Goal: Navigation & Orientation: Find specific page/section

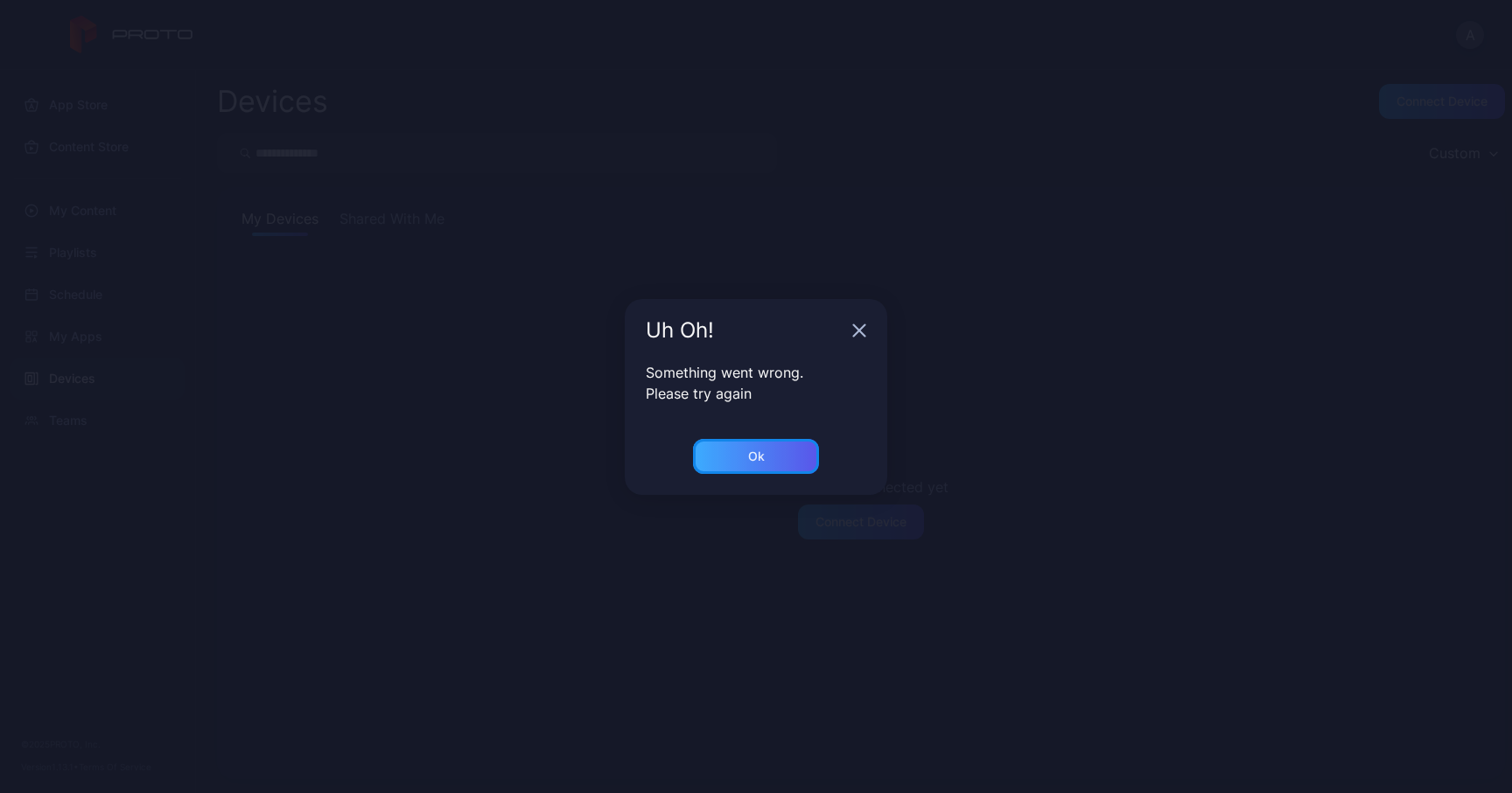
click at [763, 464] on div "Ok" at bounding box center [755, 456] width 126 height 35
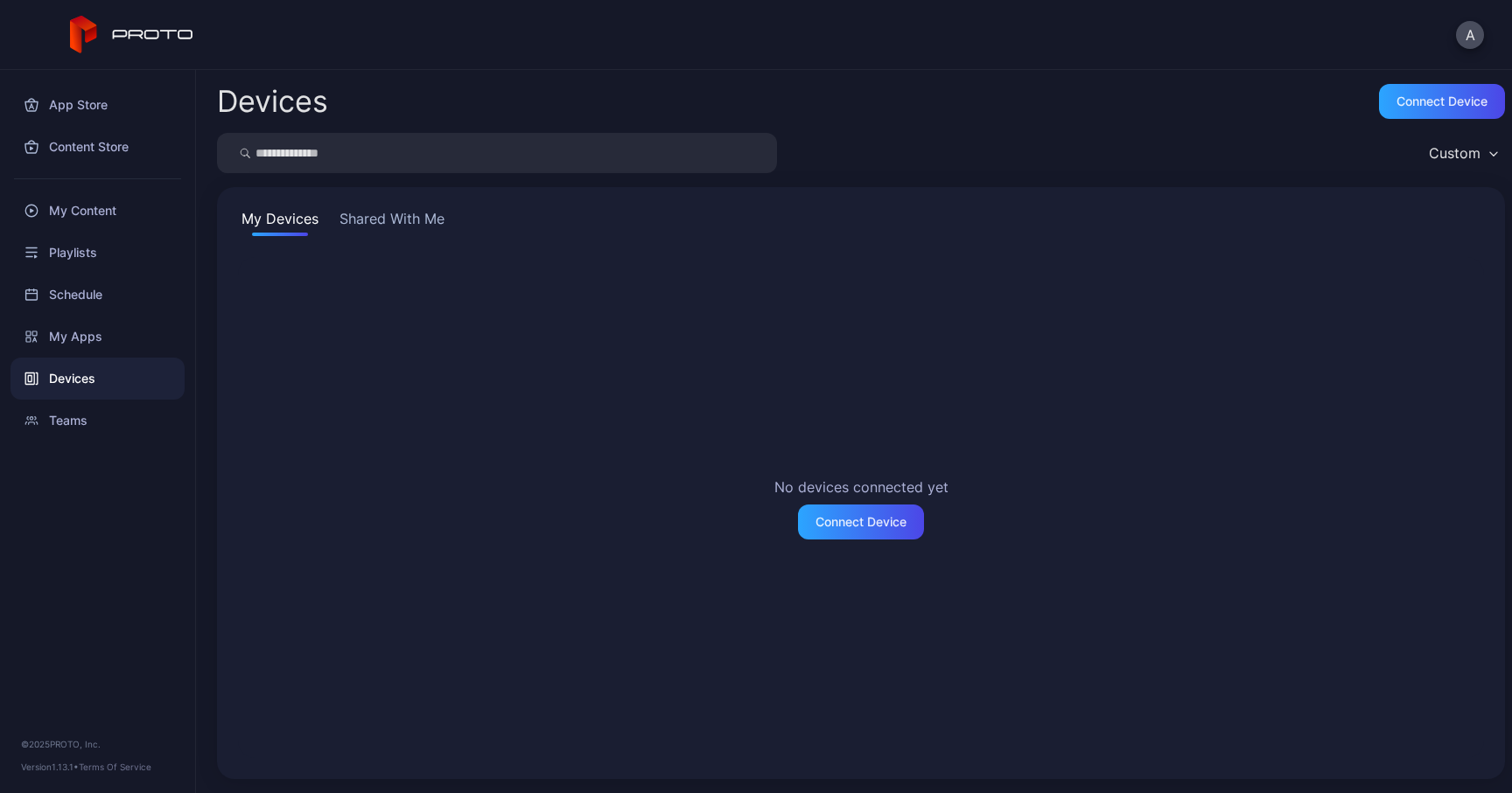
click at [387, 213] on button "Shared With Me" at bounding box center [392, 222] width 112 height 28
click at [94, 339] on div "My Apps" at bounding box center [97, 336] width 174 height 42
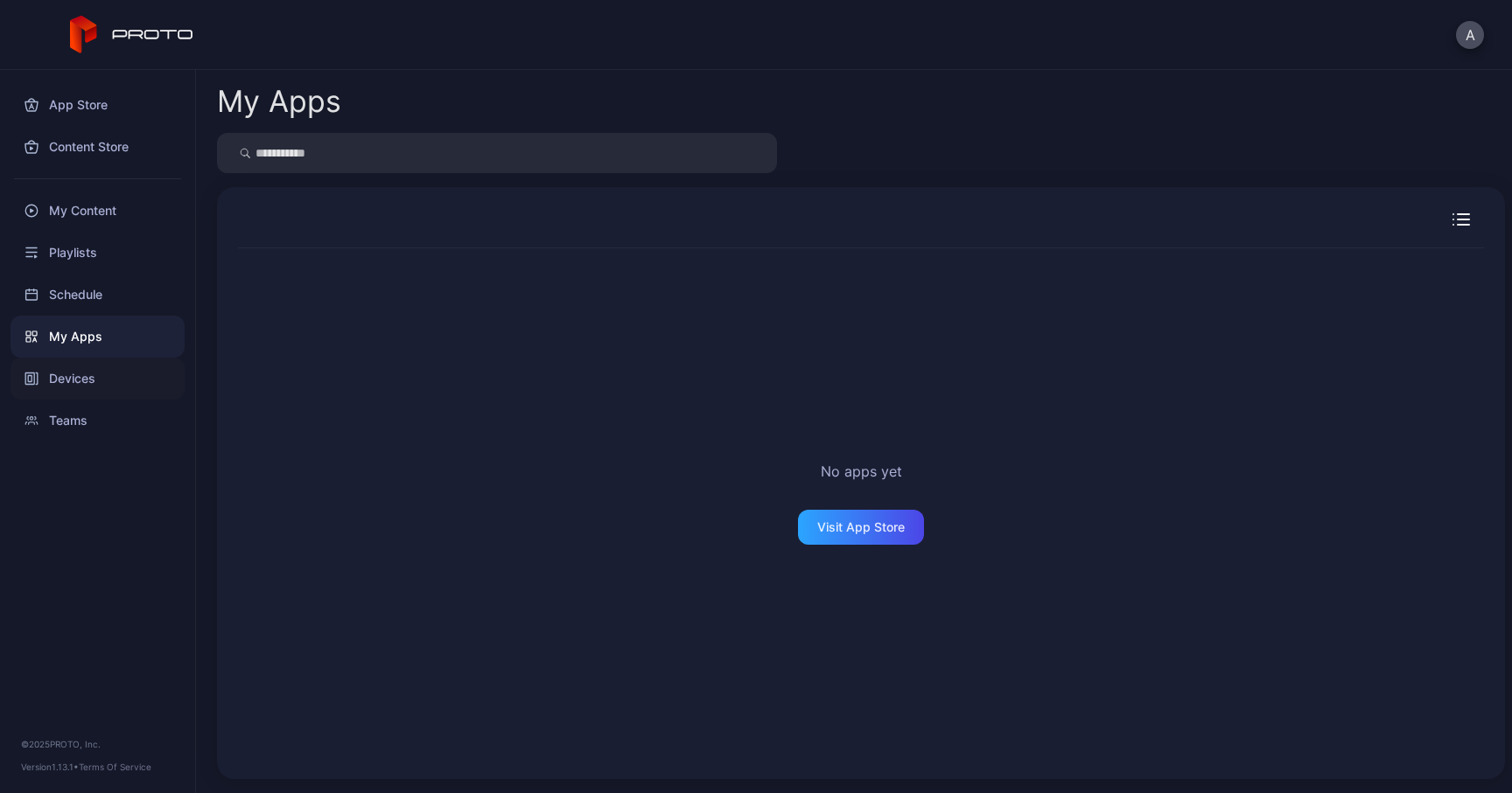
click at [88, 389] on div "Devices" at bounding box center [97, 378] width 174 height 42
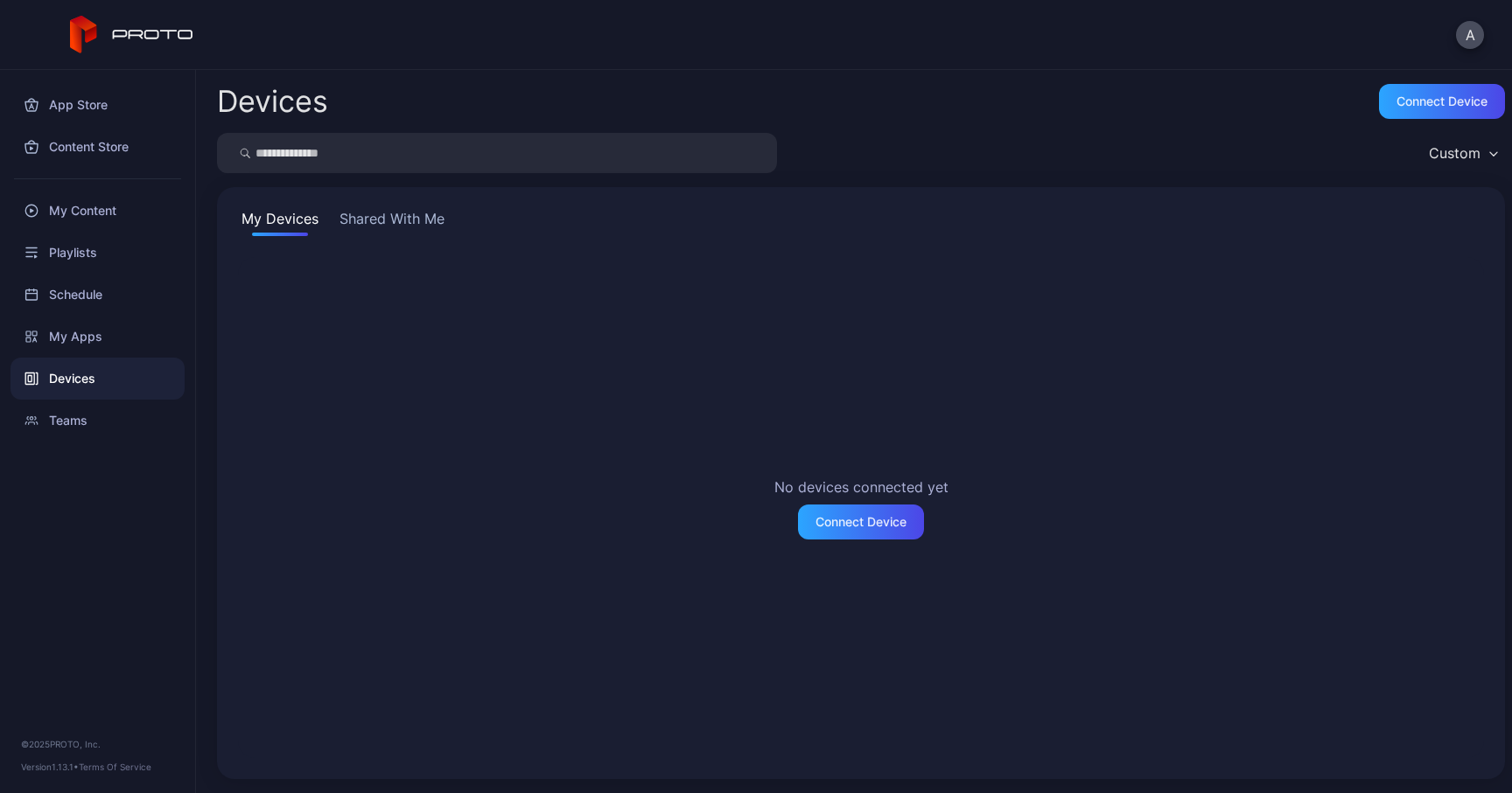
click at [352, 238] on div "My Devices Shared With Me No devices connected yet Connect Device" at bounding box center [861, 482] width 1288 height 592
click at [368, 222] on button "Shared With Me" at bounding box center [392, 222] width 112 height 28
click at [1474, 33] on button "A" at bounding box center [1469, 35] width 28 height 28
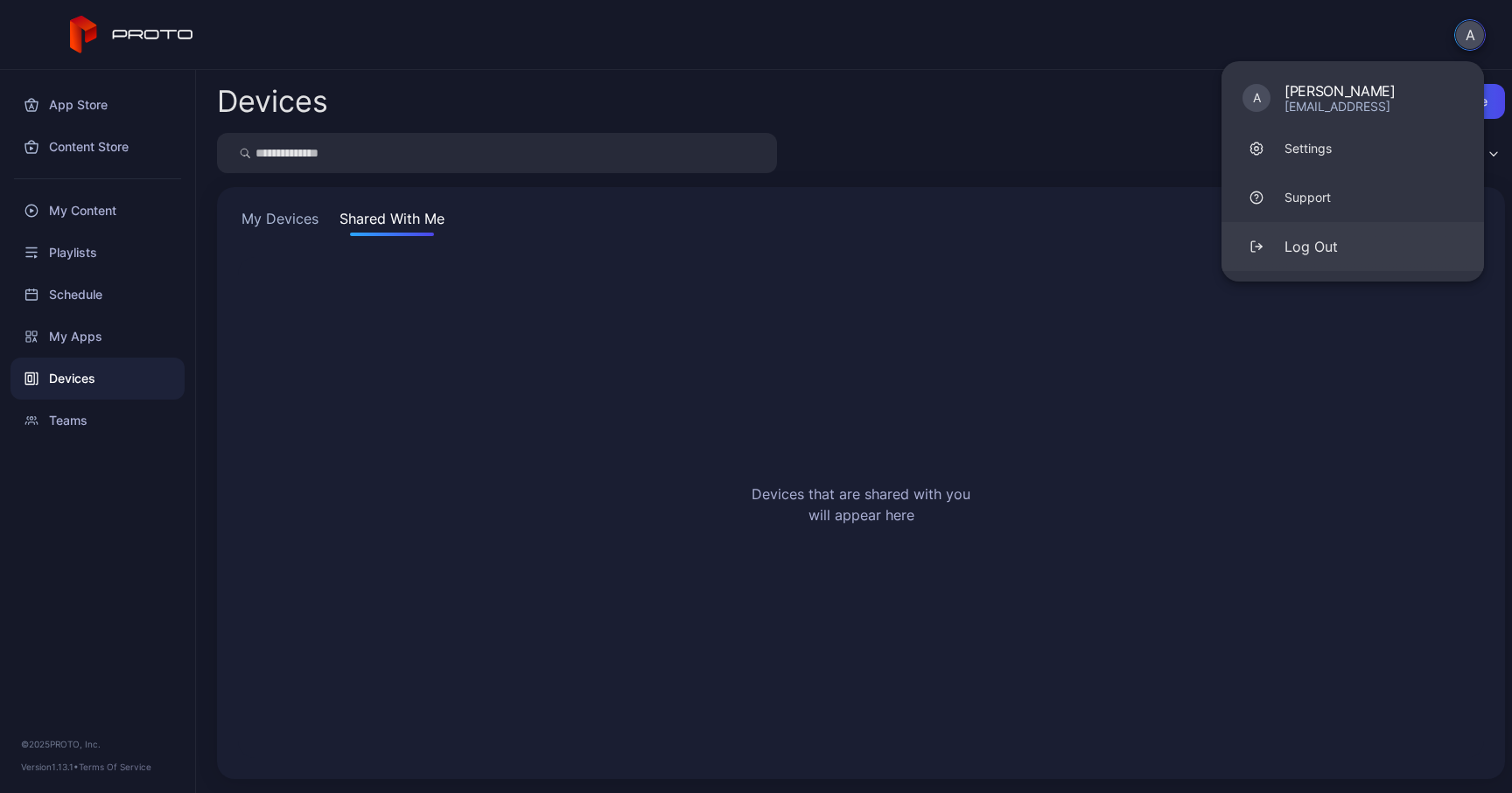
click at [1304, 247] on div "Log Out" at bounding box center [1311, 247] width 53 height 21
